Goal: Complete application form: Complete application form

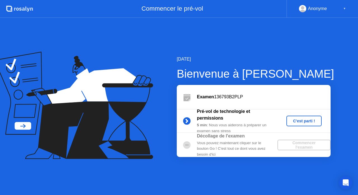
click at [299, 122] on div "C'est parti !" at bounding box center [303, 121] width 31 height 4
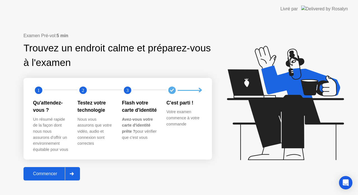
click at [54, 176] on div "Commencer" at bounding box center [45, 173] width 40 height 5
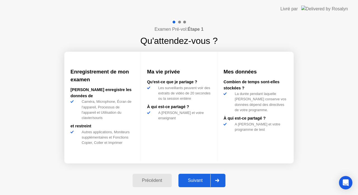
click at [181, 180] on div "Suivant" at bounding box center [195, 180] width 30 height 5
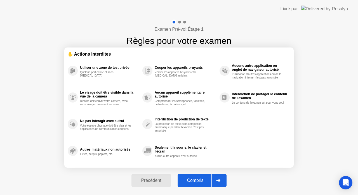
click at [181, 180] on div "Compris" at bounding box center [195, 180] width 32 height 5
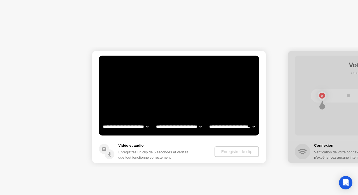
select select "**********"
select select "*******"
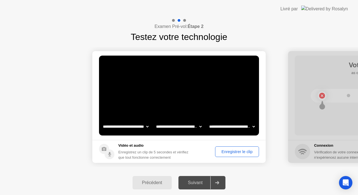
click at [236, 155] on button "Enregistrer le clip" at bounding box center [237, 151] width 44 height 11
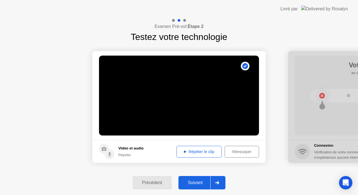
click at [181, 150] on div "Répéter le clip" at bounding box center [198, 152] width 41 height 4
click at [236, 151] on div "Réessayer" at bounding box center [241, 152] width 30 height 4
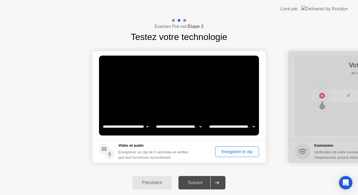
click at [236, 151] on div "Enregistrer le clip" at bounding box center [237, 152] width 40 height 4
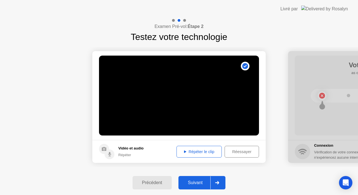
click at [191, 150] on div "Répéter le clip" at bounding box center [198, 152] width 41 height 4
click at [194, 183] on div "Suivant" at bounding box center [195, 182] width 30 height 5
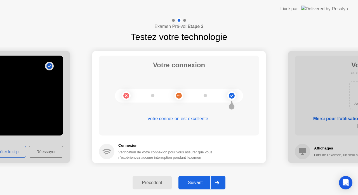
click at [194, 183] on div "Suivant" at bounding box center [195, 182] width 30 height 5
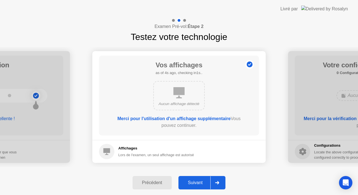
click at [194, 183] on div "Suivant" at bounding box center [195, 182] width 30 height 5
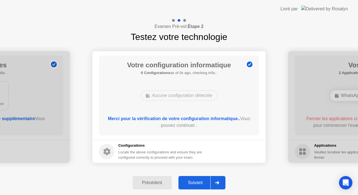
click at [194, 183] on div "Suivant" at bounding box center [195, 182] width 30 height 5
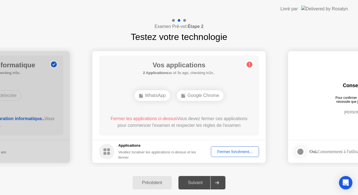
click at [230, 150] on div "Fermer forcément..." at bounding box center [235, 152] width 44 height 4
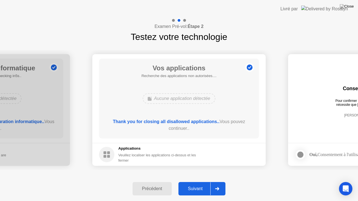
click at [198, 191] on div "Suivant" at bounding box center [195, 188] width 30 height 5
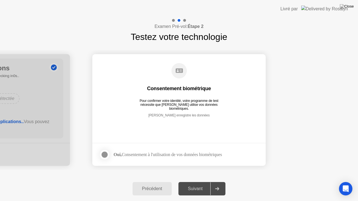
click at [106, 155] on div at bounding box center [104, 154] width 7 height 7
click at [197, 189] on div "Suivant" at bounding box center [195, 188] width 30 height 5
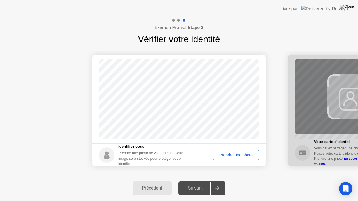
click at [243, 154] on div "Prendre une photo" at bounding box center [236, 155] width 42 height 4
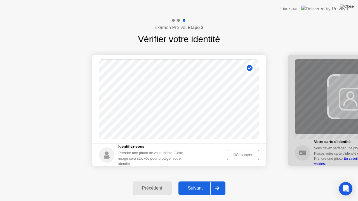
click at [194, 189] on div "Suivant" at bounding box center [195, 188] width 30 height 5
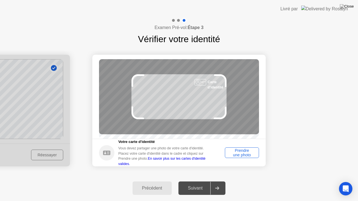
click at [244, 154] on div "Prendre une photo" at bounding box center [242, 152] width 30 height 9
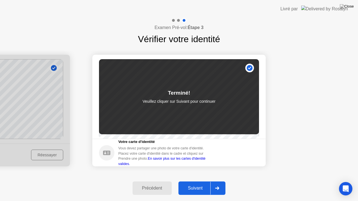
click at [200, 190] on div "Suivant" at bounding box center [195, 188] width 30 height 5
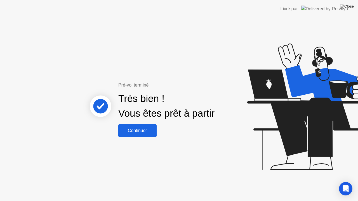
click at [129, 133] on div "Continuer" at bounding box center [137, 130] width 35 height 5
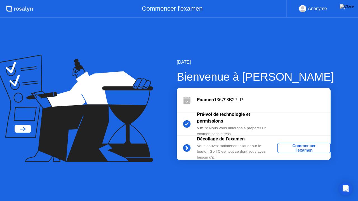
click at [301, 148] on div "Commencer l'examen" at bounding box center [303, 148] width 49 height 9
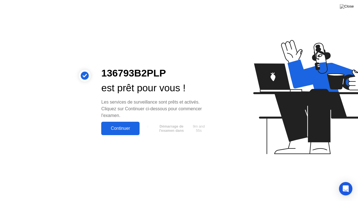
click at [126, 126] on div "Continuer" at bounding box center [120, 128] width 35 height 5
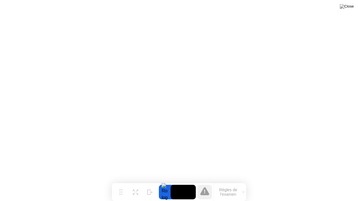
click at [241, 191] on button "Règles de l'examen" at bounding box center [230, 193] width 32 height 10
